Goal: Task Accomplishment & Management: Manage account settings

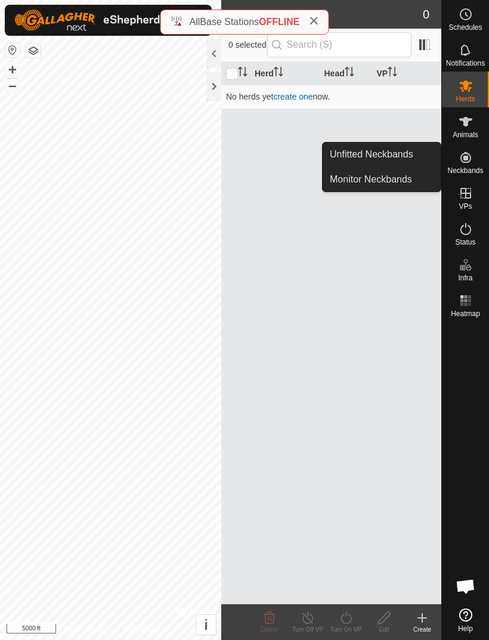
click at [352, 151] on span "Unfitted Neckbands" at bounding box center [372, 154] width 84 height 14
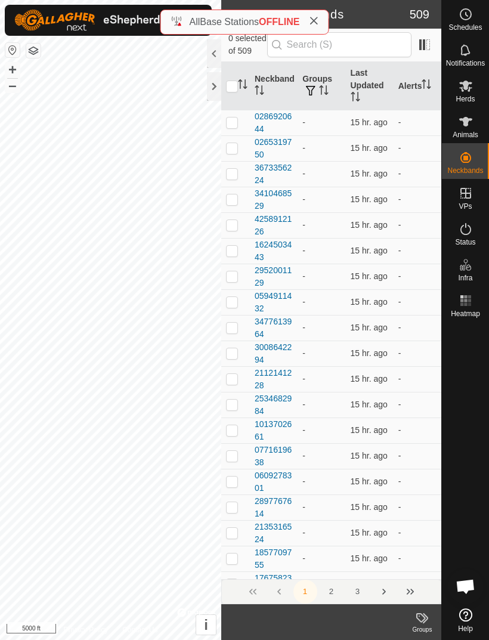
click at [357, 152] on span "Unfitted Neckbands" at bounding box center [372, 154] width 84 height 14
click at [429, 49] on span at bounding box center [424, 44] width 19 height 19
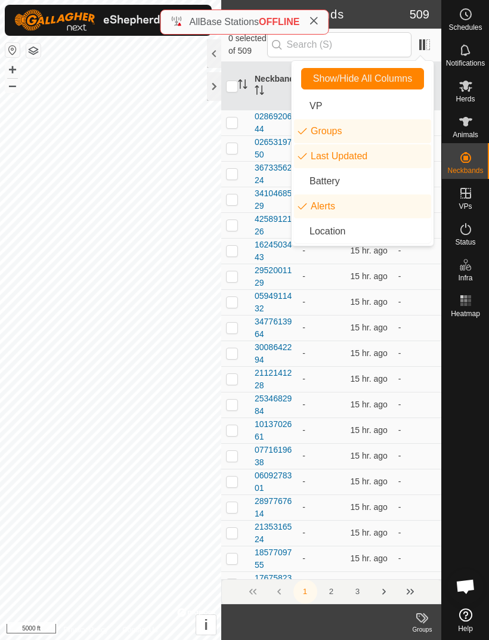
click at [231, 215] on td at bounding box center [235, 225] width 29 height 26
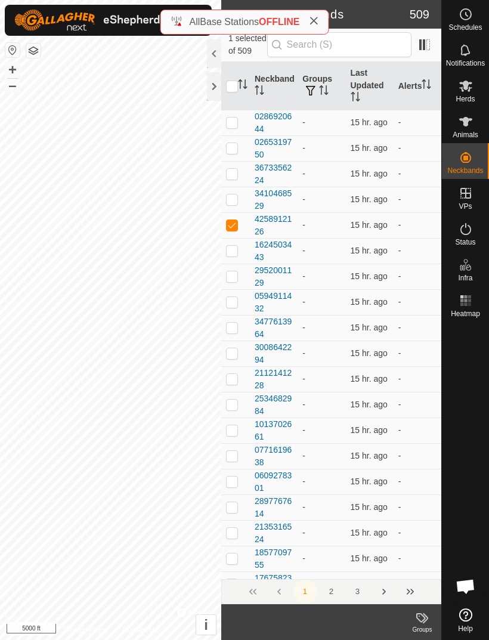
click at [319, 18] on icon at bounding box center [314, 21] width 10 height 10
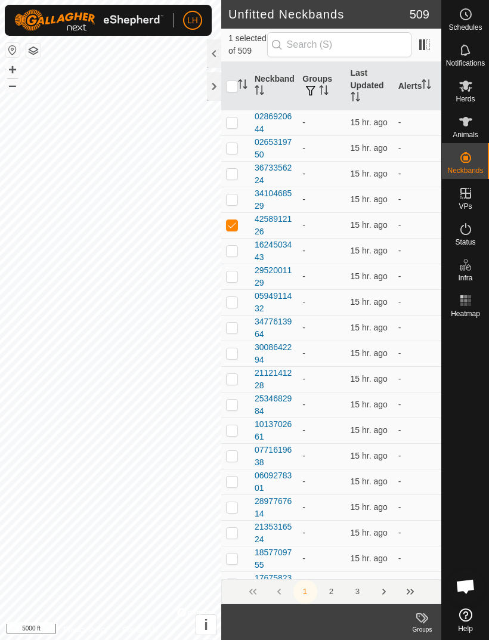
click at [231, 218] on td at bounding box center [235, 225] width 29 height 26
checkbox input "false"
click at [425, 48] on span at bounding box center [424, 44] width 19 height 19
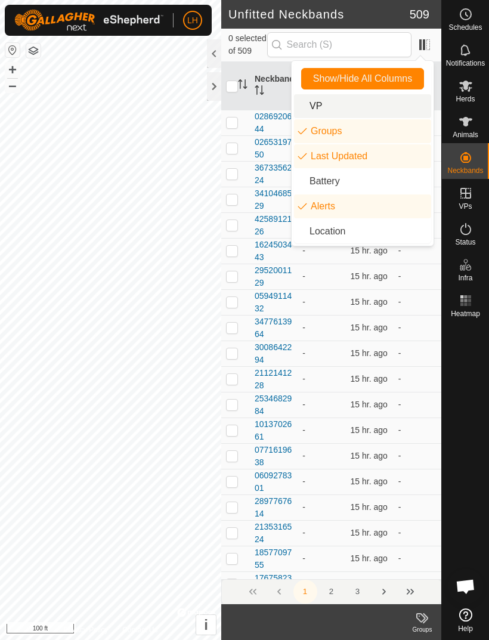
click at [313, 104] on li "VP" at bounding box center [362, 106] width 137 height 24
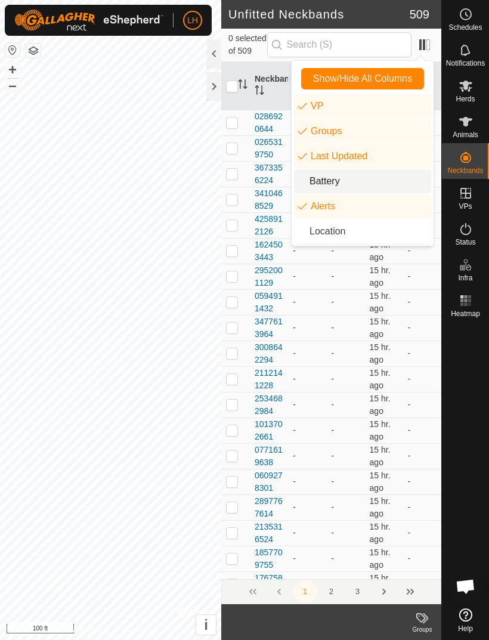
click at [309, 181] on icon "neckband.label.battery" at bounding box center [305, 181] width 8 height 8
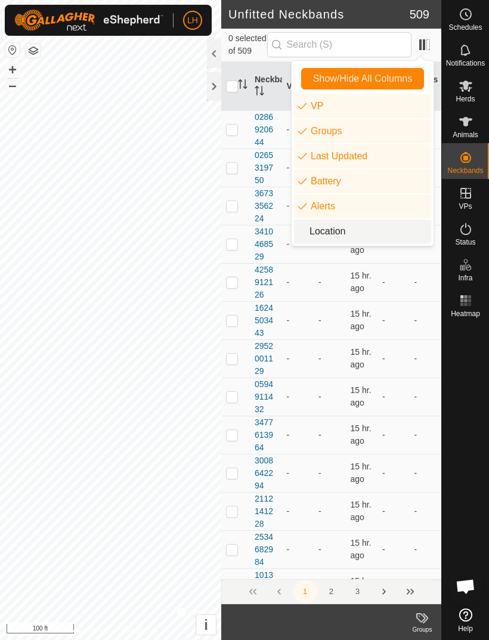
click at [318, 238] on li "Location" at bounding box center [362, 232] width 137 height 24
